Goal: Transaction & Acquisition: Purchase product/service

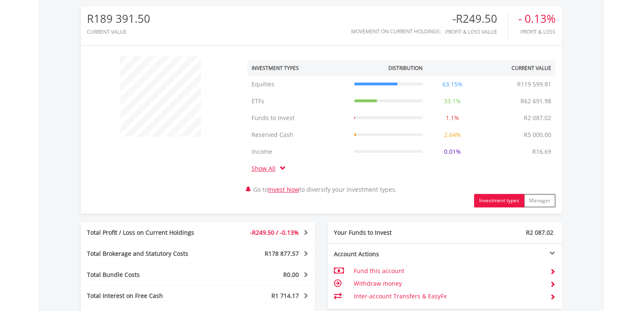
scroll to position [469, 0]
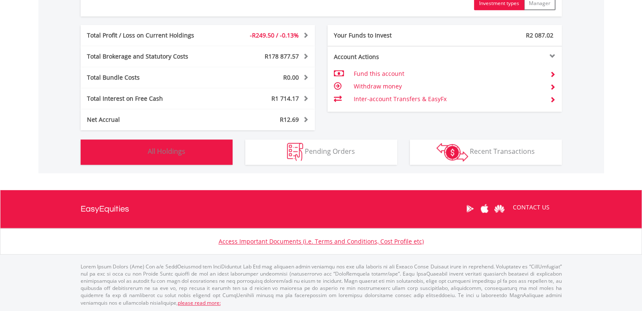
click at [165, 152] on span "All Holdings" at bounding box center [167, 151] width 38 height 9
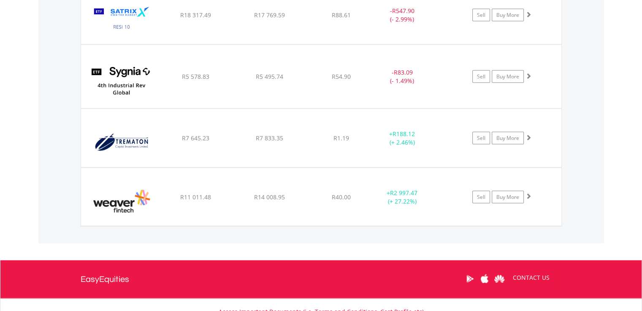
scroll to position [1648, 0]
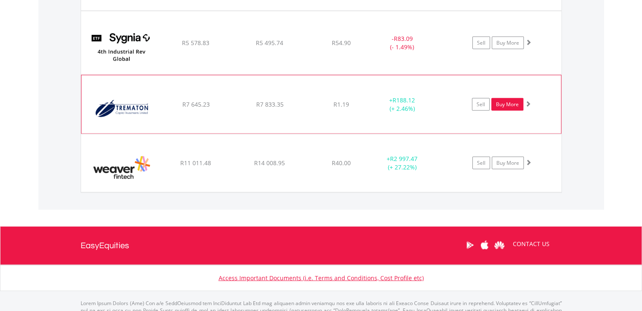
click at [498, 105] on link "Buy More" at bounding box center [507, 104] width 32 height 13
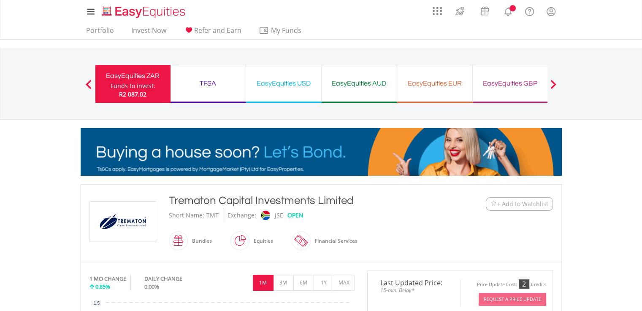
scroll to position [272, 0]
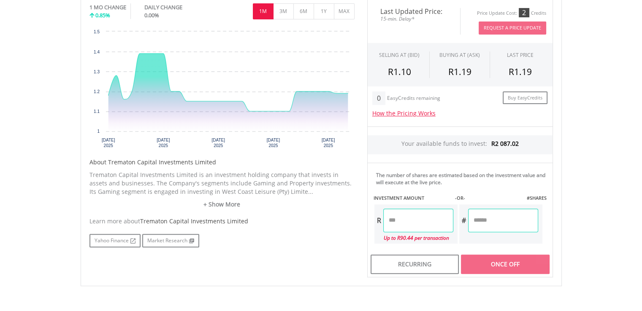
click at [407, 223] on input "number" at bounding box center [418, 221] width 70 height 24
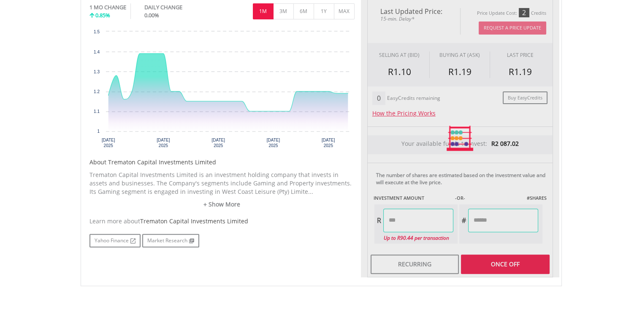
type input "*****"
type input "*******"
click at [513, 228] on div "Last Updated Price: 15-min. Delay* Price Update Cost: 2 Credits Request A Price…" at bounding box center [460, 138] width 198 height 279
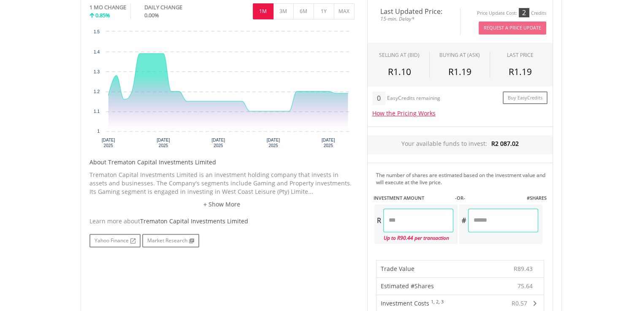
scroll to position [544, 0]
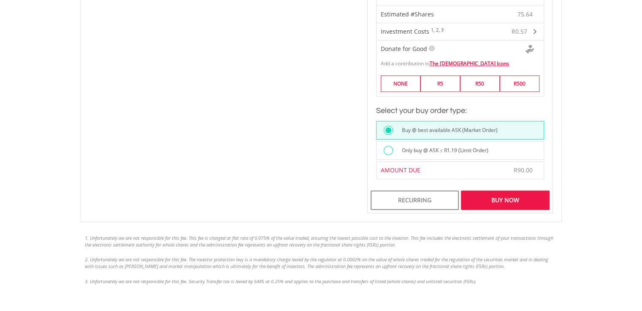
click at [504, 202] on div "Buy Now" at bounding box center [505, 200] width 88 height 19
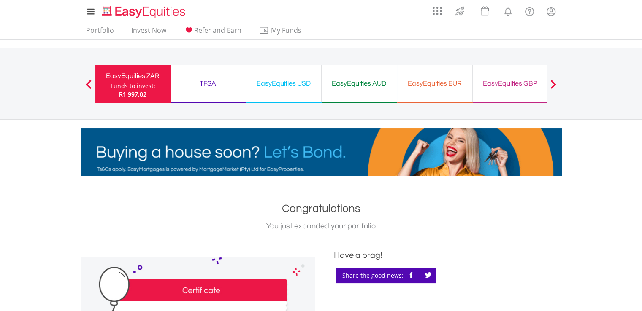
scroll to position [272, 0]
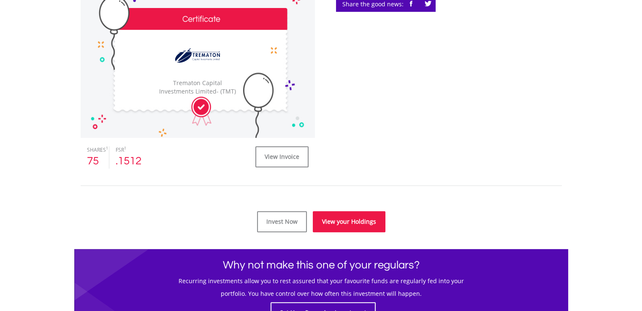
click at [348, 216] on link "View your Holdings" at bounding box center [349, 221] width 73 height 21
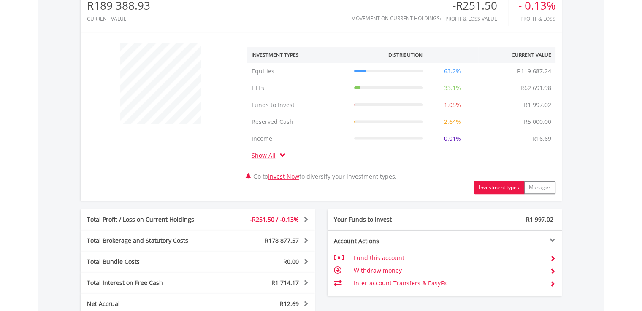
scroll to position [81, 160]
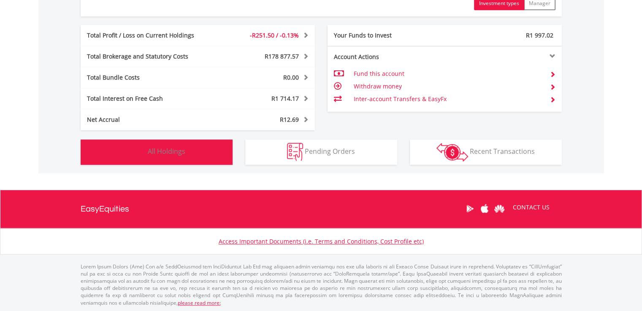
click at [192, 155] on button "Holdings All Holdings" at bounding box center [157, 152] width 152 height 25
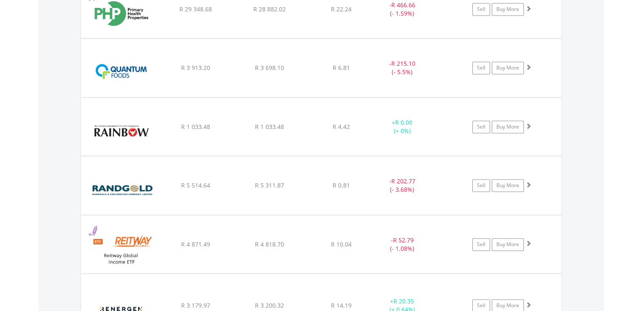
scroll to position [1475, 0]
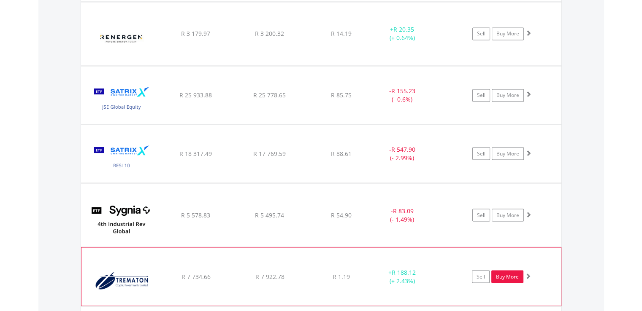
click at [516, 271] on link "Buy More" at bounding box center [507, 277] width 32 height 13
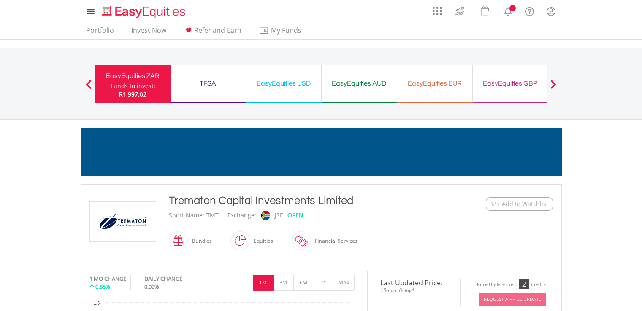
scroll to position [272, 0]
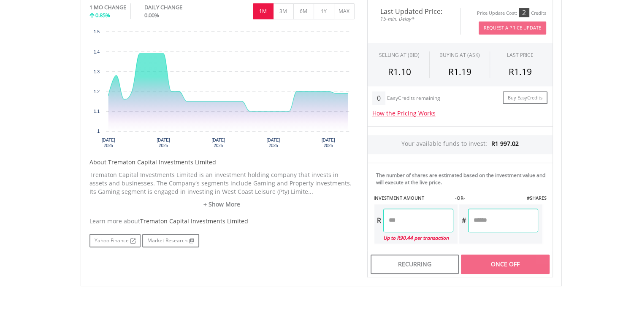
click at [412, 217] on input "number" at bounding box center [418, 221] width 70 height 24
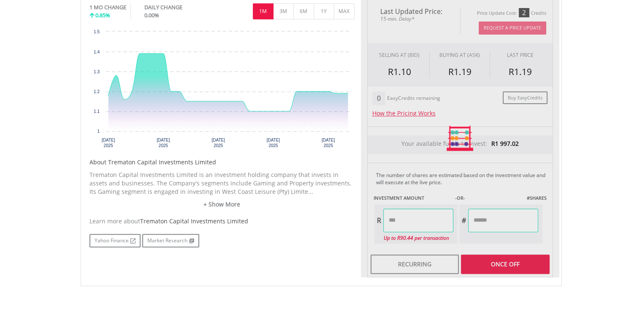
type input "*****"
type input "*******"
click at [500, 220] on div "Last Updated Price: 15-min. Delay* Price Update Cost: 2 Credits Request A Price…" at bounding box center [460, 138] width 198 height 279
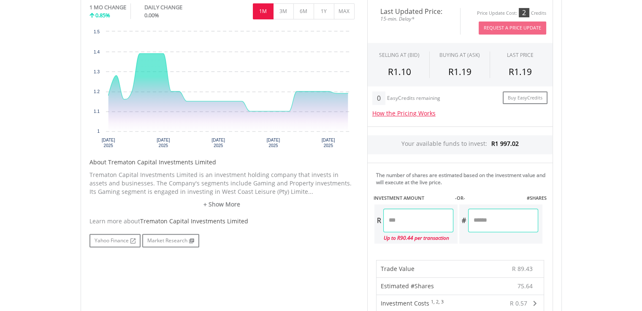
scroll to position [544, 0]
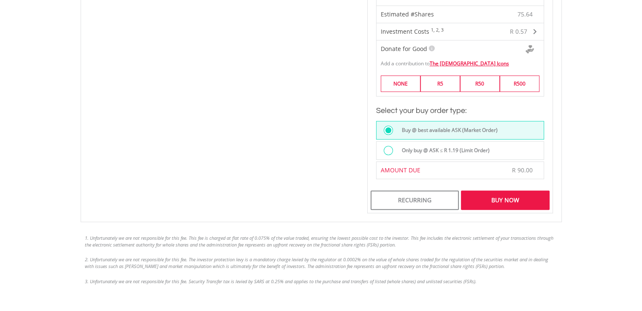
click at [505, 196] on div "Buy Now" at bounding box center [505, 200] width 88 height 19
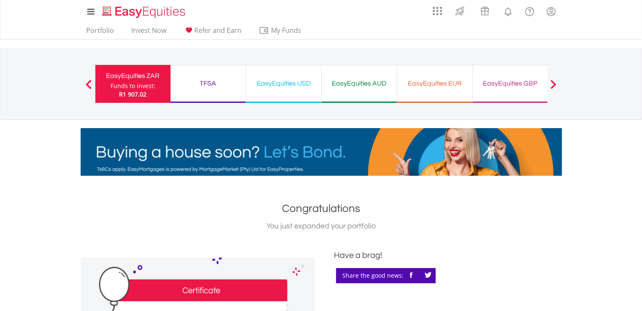
scroll to position [272, 0]
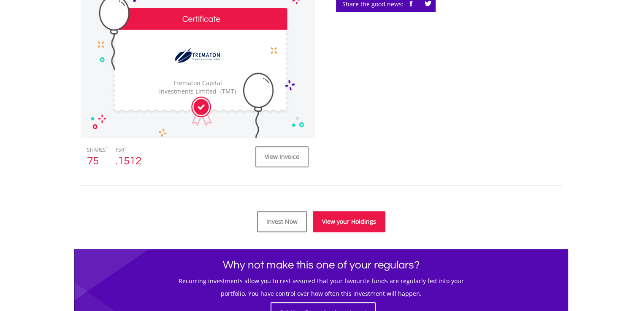
click at [348, 222] on link "View your Holdings" at bounding box center [349, 221] width 73 height 21
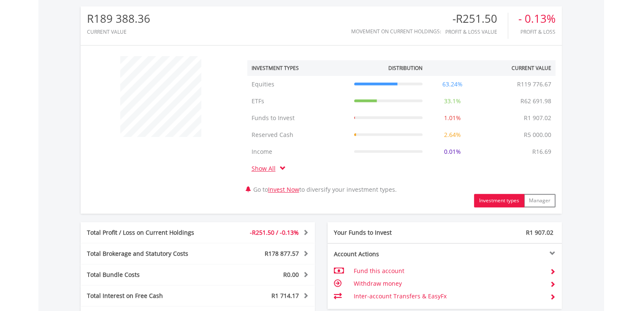
scroll to position [469, 0]
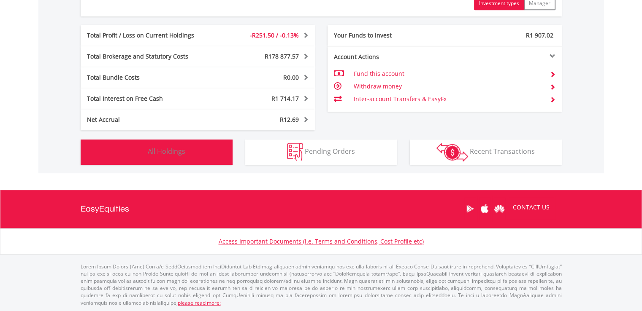
click at [178, 152] on span "All Holdings" at bounding box center [167, 151] width 38 height 9
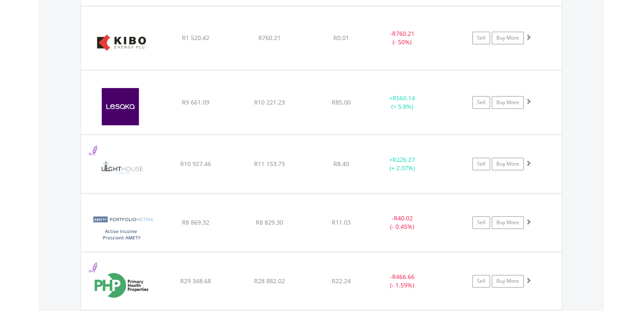
scroll to position [1203, 0]
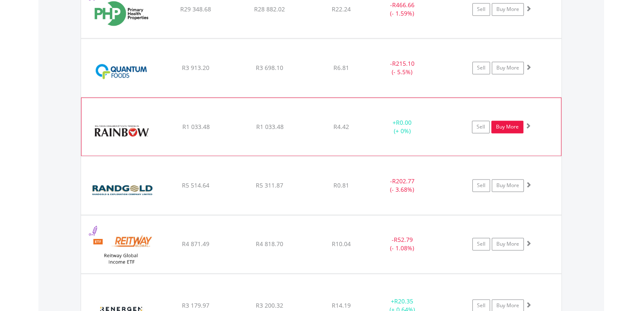
click at [512, 126] on link "Buy More" at bounding box center [507, 127] width 32 height 13
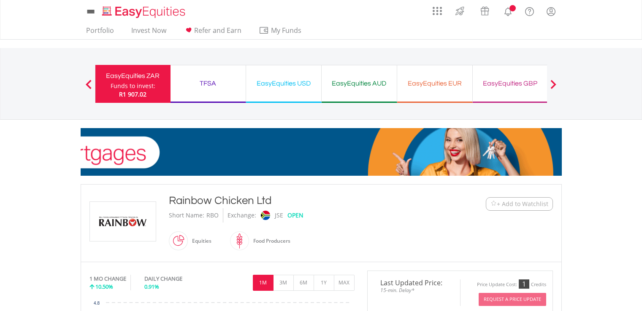
scroll to position [272, 0]
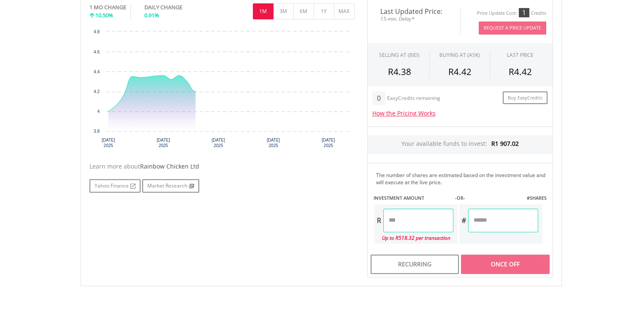
click at [641, 290] on html "My Investments Invest Now New Listings Sell My Recurring Investments Pending Or…" at bounding box center [321, 84] width 642 height 713
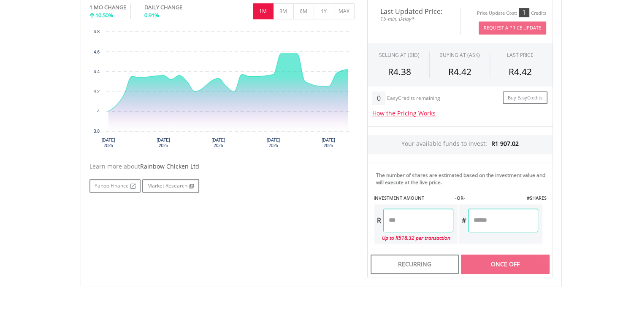
click at [399, 217] on input "number" at bounding box center [418, 221] width 70 height 24
type input "******"
type input "********"
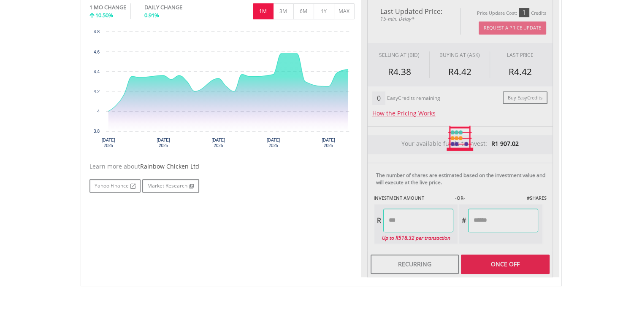
click at [490, 219] on div "Last Updated Price: 15-min. Delay* Price Update Cost: 1 Credits Request A Price…" at bounding box center [460, 138] width 198 height 279
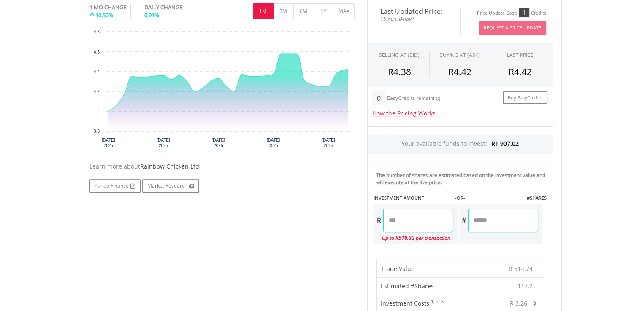
scroll to position [544, 0]
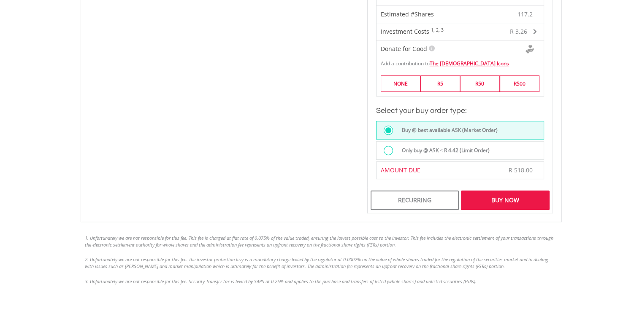
click at [511, 200] on div "Buy Now" at bounding box center [505, 200] width 88 height 19
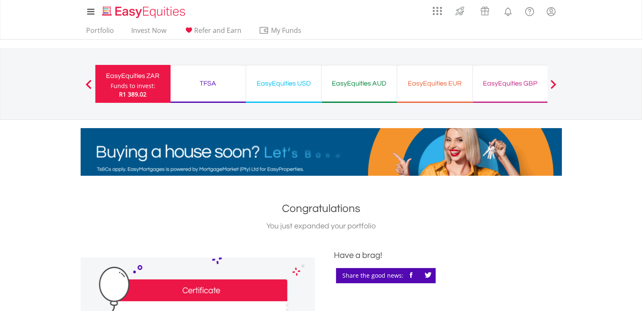
scroll to position [272, 0]
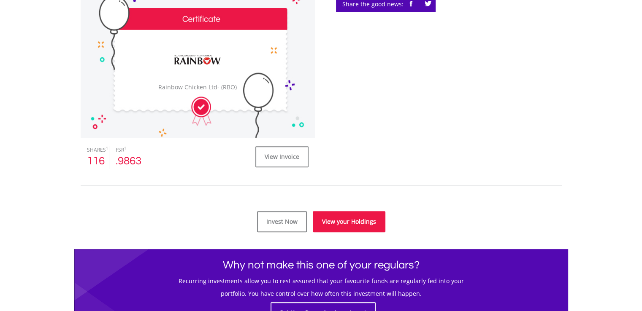
click at [348, 222] on link "View your Holdings" at bounding box center [349, 221] width 73 height 21
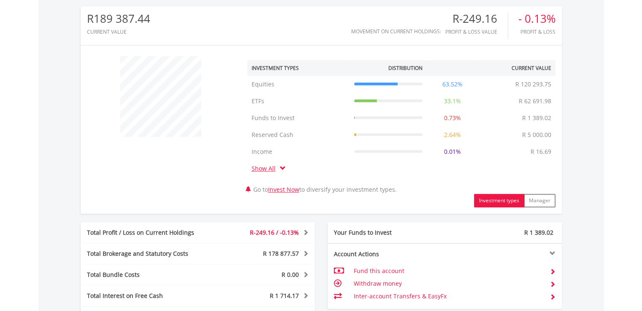
scroll to position [469, 0]
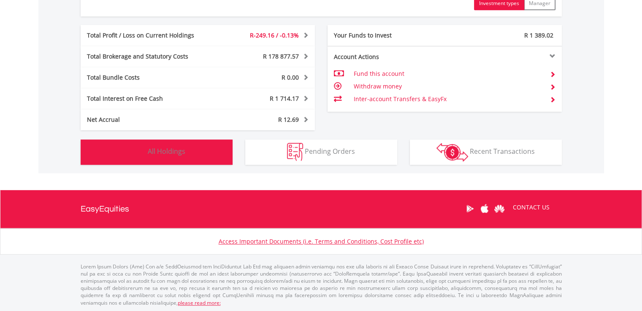
click at [206, 150] on button "Holdings All Holdings" at bounding box center [157, 152] width 152 height 25
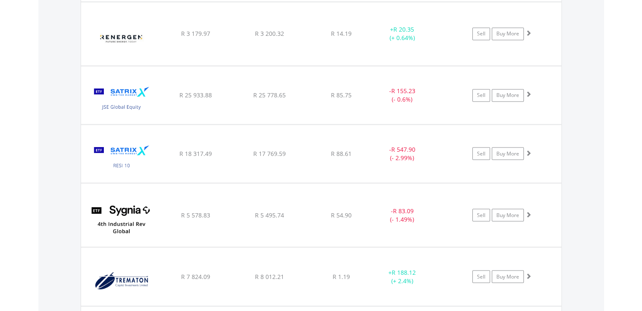
scroll to position [1681, 0]
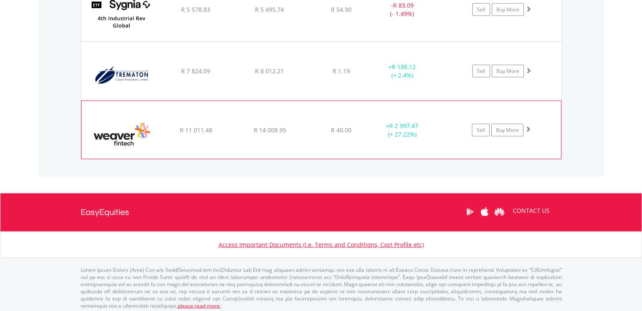
click at [530, 127] on span at bounding box center [528, 129] width 6 height 6
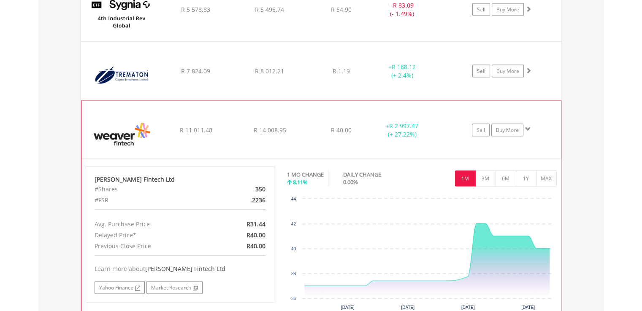
click at [530, 127] on span at bounding box center [528, 129] width 6 height 6
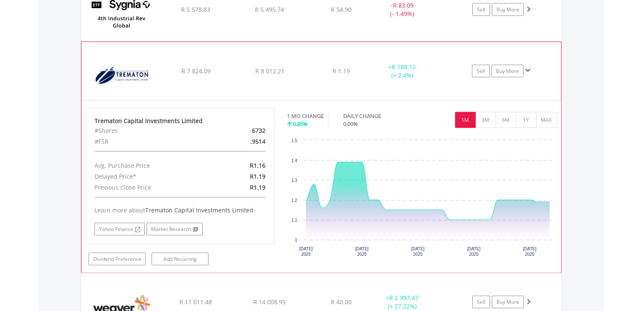
click at [529, 68] on span at bounding box center [528, 71] width 6 height 6
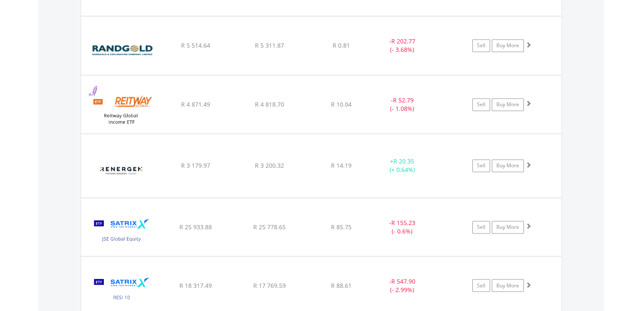
scroll to position [1304, 0]
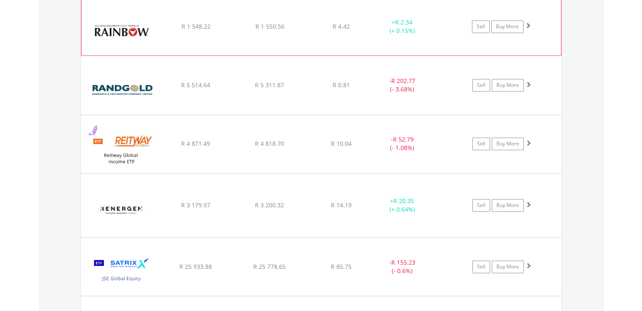
click at [528, 24] on span at bounding box center [528, 25] width 6 height 6
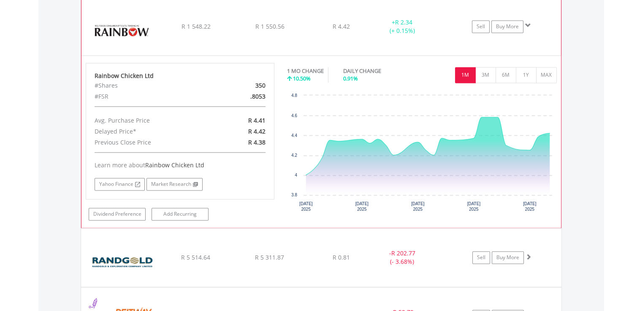
click at [528, 24] on span at bounding box center [528, 25] width 6 height 6
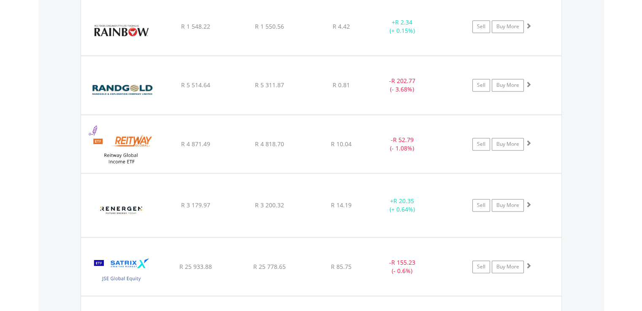
scroll to position [1576, 0]
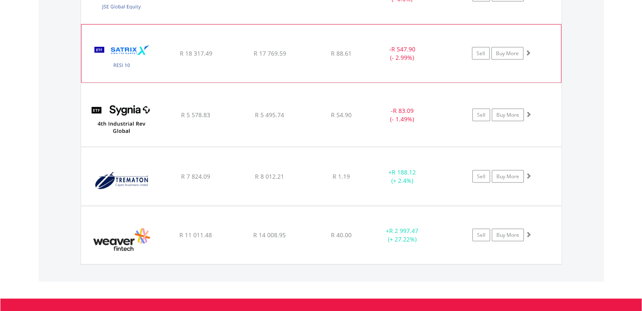
click at [528, 49] on span at bounding box center [528, 52] width 6 height 6
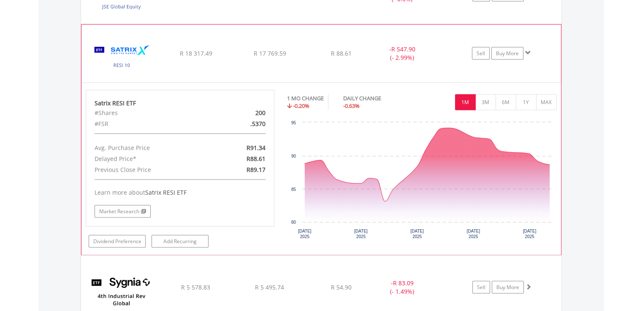
click at [528, 49] on span at bounding box center [528, 52] width 6 height 6
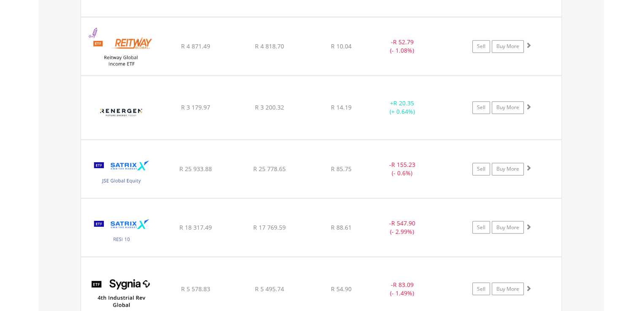
scroll to position [1362, 0]
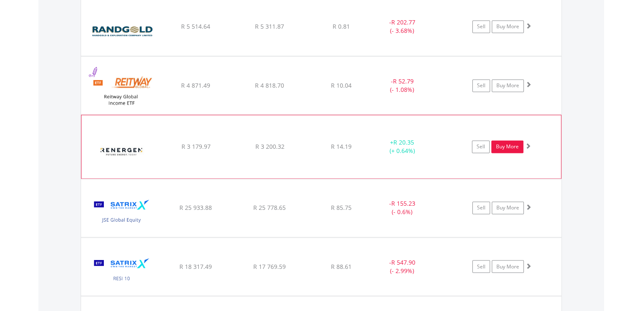
click at [512, 145] on link "Buy More" at bounding box center [507, 147] width 32 height 13
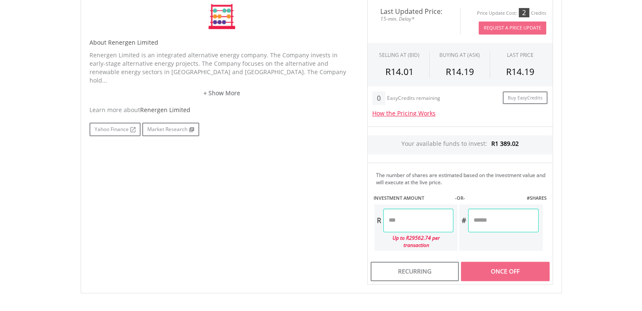
scroll to position [237, 0]
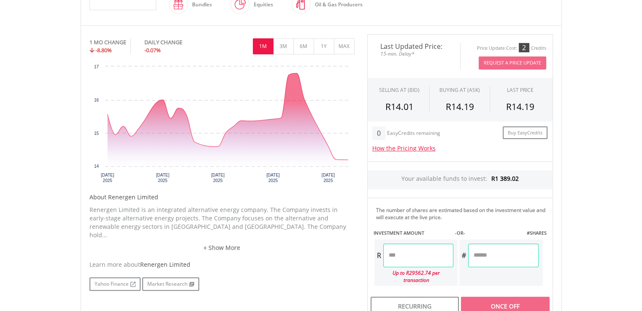
click at [384, 255] on input "number" at bounding box center [418, 256] width 70 height 24
type input "*******"
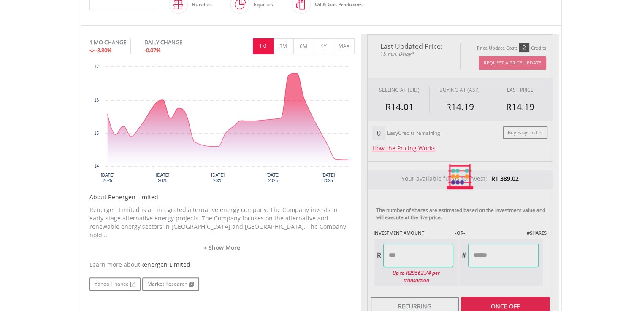
click at [492, 252] on div "Last Updated Price: 15-min. Delay* Price Update Cost: 2 Credits Request A Price…" at bounding box center [460, 177] width 198 height 286
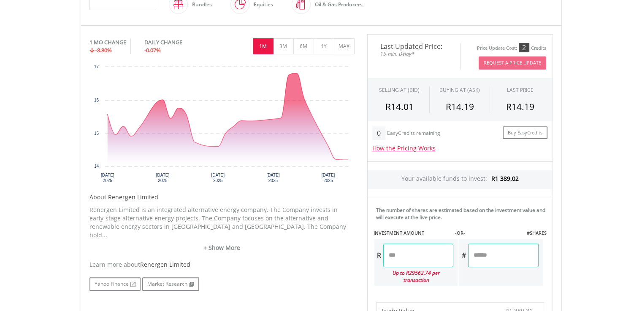
scroll to position [509, 0]
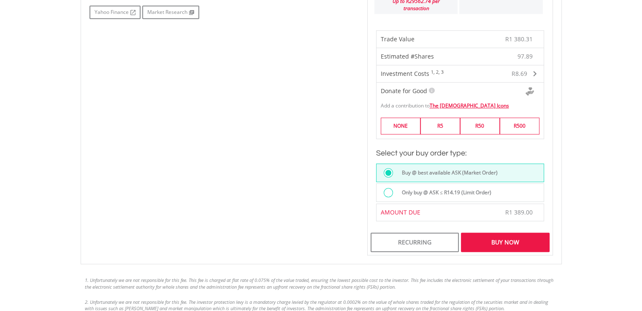
click at [506, 237] on div "Buy Now" at bounding box center [505, 242] width 88 height 19
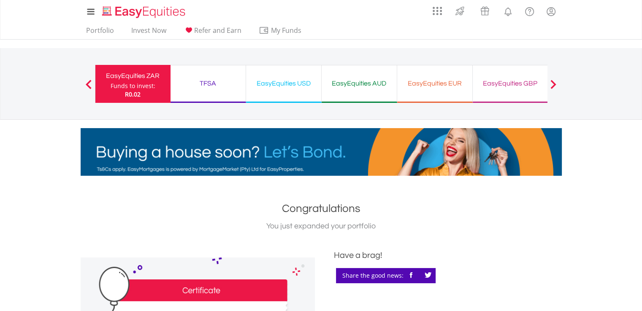
scroll to position [272, 0]
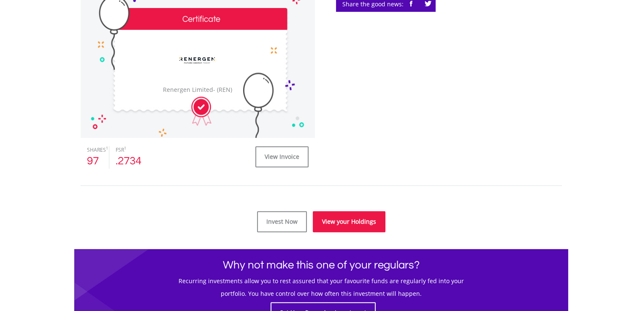
click at [354, 218] on link "View your Holdings" at bounding box center [349, 221] width 73 height 21
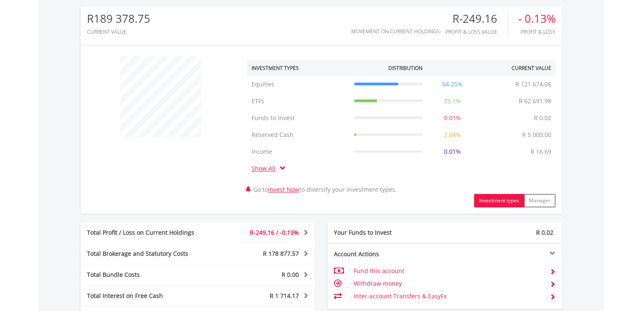
scroll to position [469, 0]
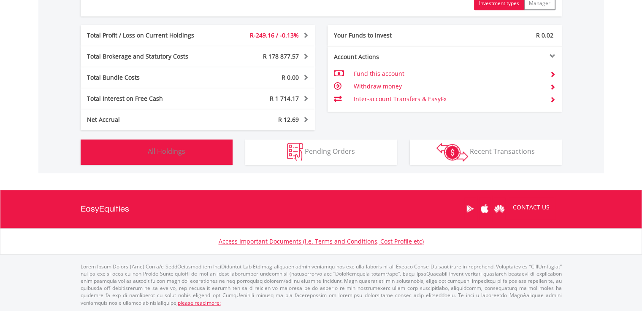
click at [206, 159] on button "Holdings All Holdings" at bounding box center [157, 152] width 152 height 25
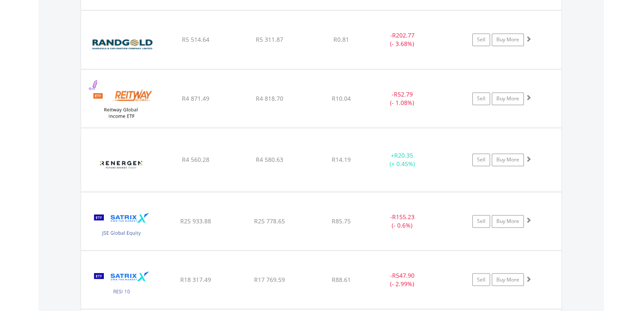
scroll to position [1361, 0]
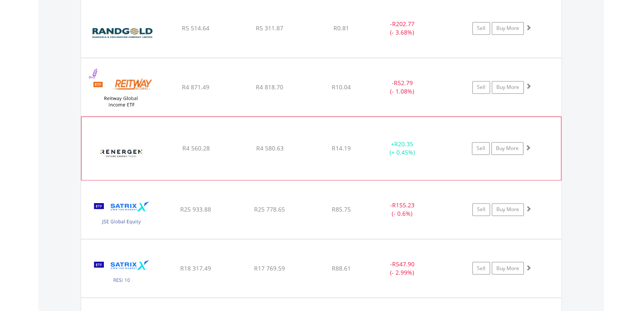
click at [528, 145] on span at bounding box center [528, 148] width 6 height 6
